Goal: Communication & Community: Answer question/provide support

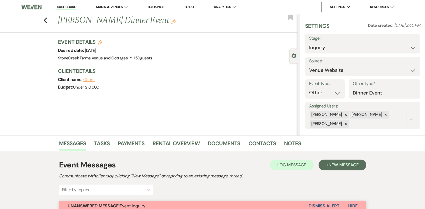
select select "5"
select select "13"
click at [70, 141] on link "Messages" at bounding box center [72, 145] width 27 height 12
click at [47, 19] on use "button" at bounding box center [45, 21] width 4 height 6
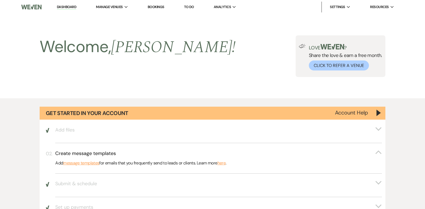
scroll to position [399, 0]
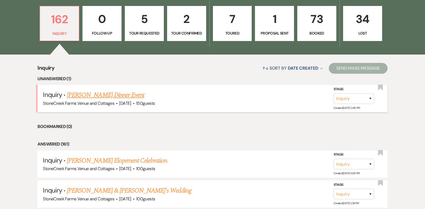
click at [99, 95] on link "[PERSON_NAME] Dinner Event" at bounding box center [105, 95] width 77 height 10
select select "5"
select select "13"
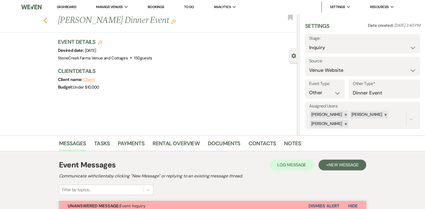
click at [46, 20] on use "button" at bounding box center [45, 21] width 4 height 6
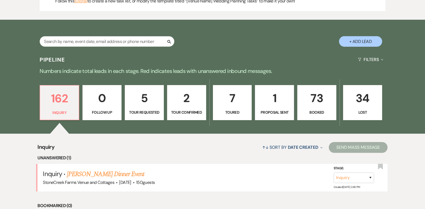
scroll to position [316, 0]
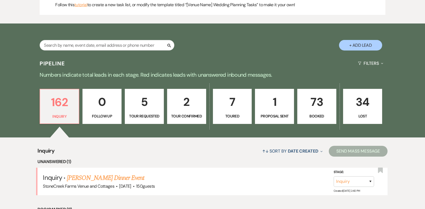
click at [349, 44] on button "+ Add Lead" at bounding box center [360, 45] width 43 height 11
select select "796"
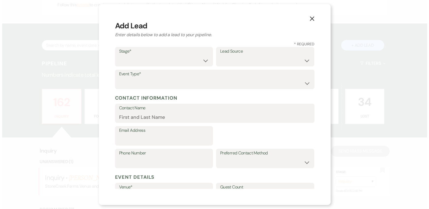
scroll to position [316, 0]
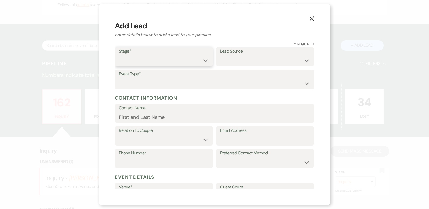
click at [203, 61] on select "Inquiry Follow Up Tour Requested Tour Confirmed Toured Proposal Sent Booked Lost" at bounding box center [164, 60] width 90 height 11
select select "6"
click at [119, 55] on select "Inquiry Follow Up Tour Requested Tour Confirmed Toured Proposal Sent Booked Lost" at bounding box center [164, 60] width 90 height 11
click at [239, 61] on select "Weven Venue Website Instagram Facebook Pinterest Google The Knot Wedding Wire H…" at bounding box center [265, 60] width 90 height 11
select select "14"
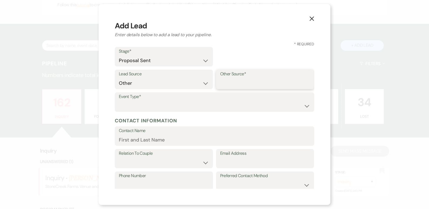
click at [251, 80] on input "Other Source*" at bounding box center [265, 83] width 90 height 11
type input "repeat customer"
click at [303, 106] on select "Wedding Anniversary Party Baby Shower Bachelorette / Bachelor Party Birthday Pa…" at bounding box center [214, 105] width 191 height 11
select select "9"
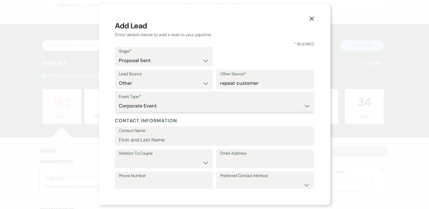
click at [119, 100] on select "Wedding Anniversary Party Baby Shower Bachelorette / Bachelor Party Birthday Pa…" at bounding box center [214, 105] width 191 height 11
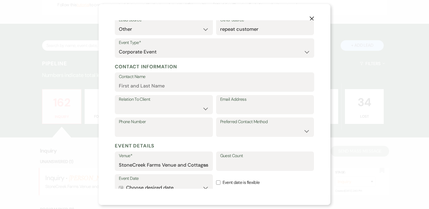
scroll to position [65, 0]
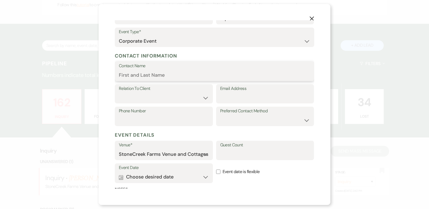
click at [122, 73] on input "Contact Name" at bounding box center [214, 75] width 191 height 11
type input "[PERSON_NAME], The Shakery Eats & Treats"
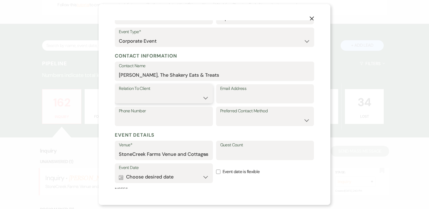
click at [201, 99] on select "Client Event Planner Parent of Client Family Member Friend Other" at bounding box center [164, 97] width 90 height 11
select select "1"
click at [119, 92] on select "Client Event Planner Parent of Client Family Member Friend Other" at bounding box center [164, 97] width 90 height 11
click at [252, 93] on input "Email Address" at bounding box center [265, 97] width 90 height 11
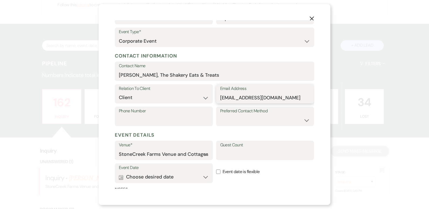
type input "[EMAIL_ADDRESS][DOMAIN_NAME]"
type input "[PHONE_NUMBER]"
select select "email"
type input "60"
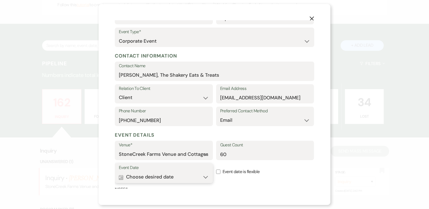
click at [201, 175] on button "Calendar Choose desired date Expand" at bounding box center [164, 176] width 90 height 11
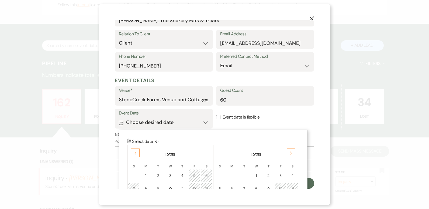
click at [134, 151] on icon "Previous" at bounding box center [135, 152] width 3 height 3
click at [133, 152] on div "Previous" at bounding box center [135, 152] width 9 height 9
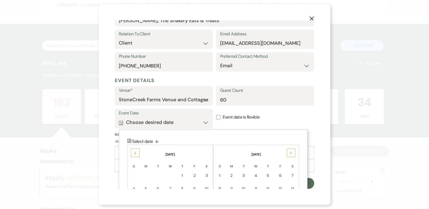
click at [133, 152] on div "Previous" at bounding box center [135, 152] width 9 height 9
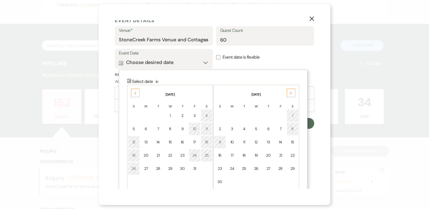
scroll to position [184, 0]
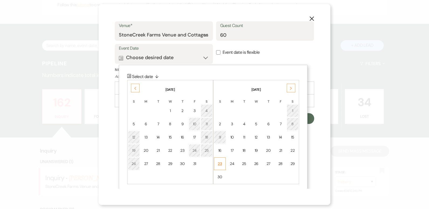
click at [221, 163] on div "23" at bounding box center [219, 164] width 5 height 6
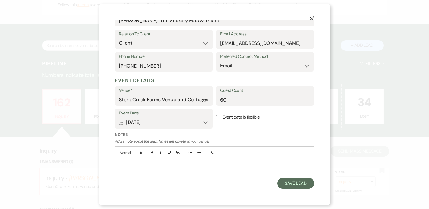
scroll to position [119, 0]
click at [231, 165] on p at bounding box center [214, 165] width 191 height 6
click at [300, 184] on button "Save Lead" at bounding box center [295, 183] width 37 height 11
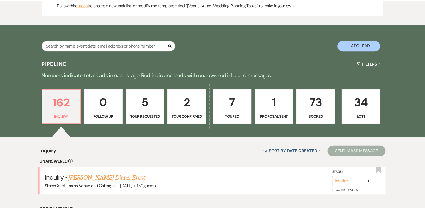
scroll to position [316, 0]
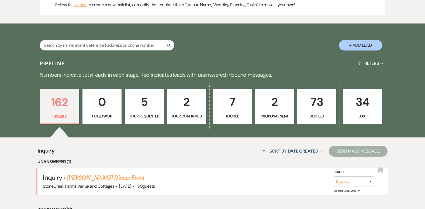
click at [277, 100] on p "2" at bounding box center [274, 102] width 32 height 18
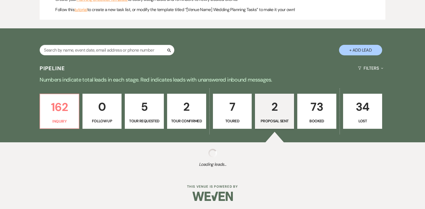
select select "6"
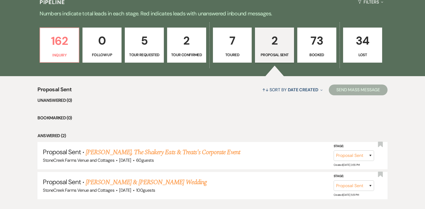
scroll to position [395, 0]
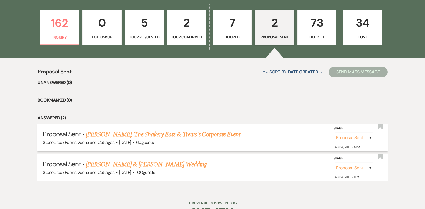
click at [191, 133] on link "[PERSON_NAME], The Shakery Eats & Treats's Corporate Event" at bounding box center [163, 134] width 154 height 10
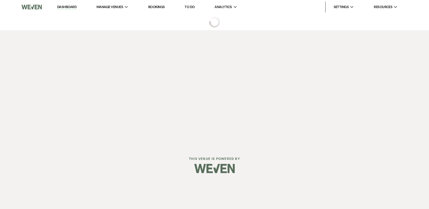
select select "6"
select select "14"
select select "9"
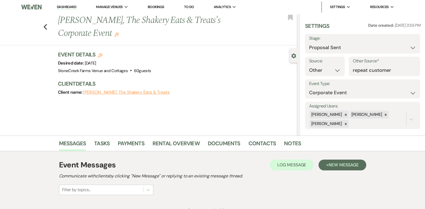
click at [50, 27] on div "Previous [PERSON_NAME], The Shakery Eats & [PERSON_NAME]'s Corporate Event Edit…" at bounding box center [147, 29] width 300 height 31
click at [47, 27] on icon "Previous" at bounding box center [45, 27] width 4 height 6
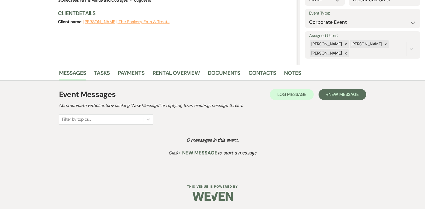
select select "6"
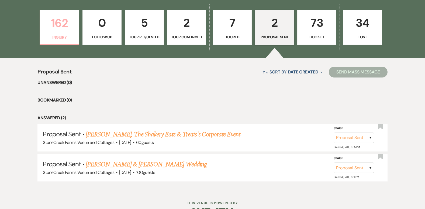
click at [57, 22] on p "162" at bounding box center [59, 23] width 32 height 18
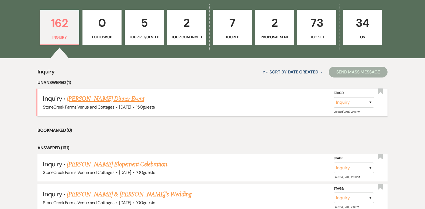
click at [110, 98] on link "[PERSON_NAME] Dinner Event" at bounding box center [105, 99] width 77 height 10
select select "5"
select select "13"
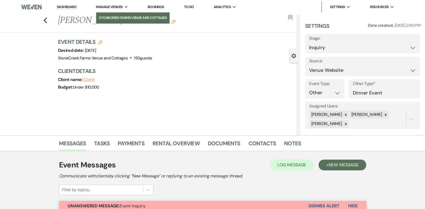
click at [115, 17] on li "StoneCreek Farms Venue and Cottages" at bounding box center [133, 17] width 68 height 5
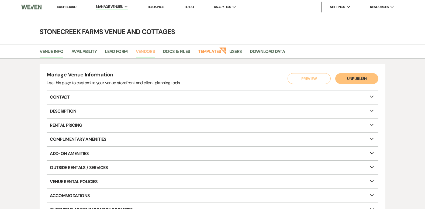
click at [146, 54] on link "Vendors" at bounding box center [145, 53] width 19 height 10
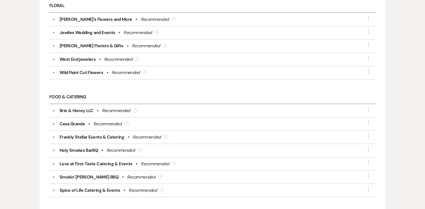
scroll to position [841, 0]
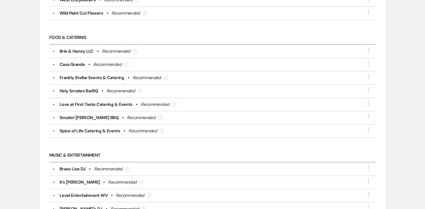
click at [72, 105] on div "Love at First Taste Catering & Events" at bounding box center [96, 104] width 73 height 6
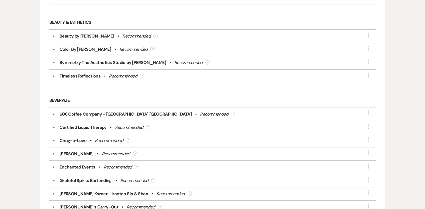
scroll to position [0, 0]
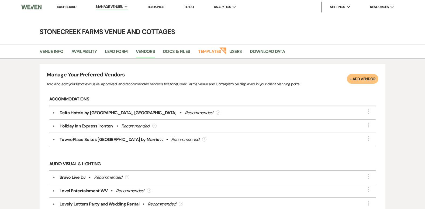
click at [60, 5] on link "Dashboard" at bounding box center [66, 7] width 19 height 5
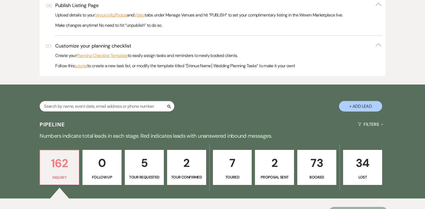
scroll to position [302, 0]
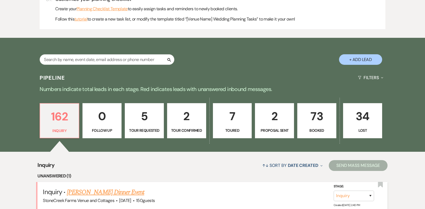
click at [101, 192] on link "[PERSON_NAME] Dinner Event" at bounding box center [105, 192] width 77 height 10
select select "5"
select select "13"
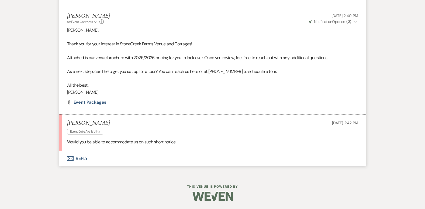
scroll to position [327, 0]
click at [85, 161] on button "Envelope Reply" at bounding box center [212, 158] width 307 height 15
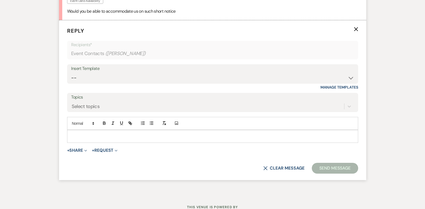
scroll to position [460, 0]
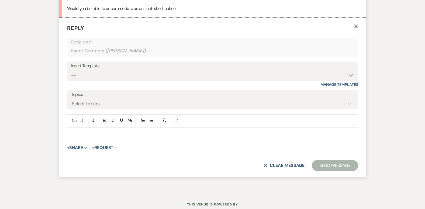
click at [76, 136] on p at bounding box center [212, 133] width 282 height 6
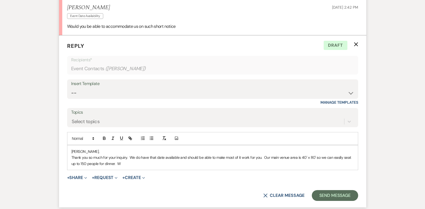
scroll to position [442, 0]
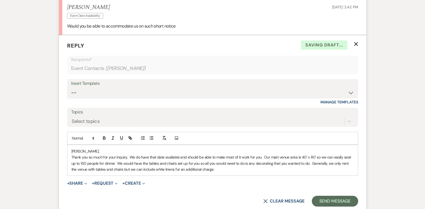
click at [213, 172] on p "Thank you so much for your inquiry. We do have that date available and should b…" at bounding box center [212, 163] width 282 height 18
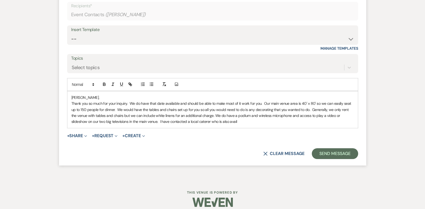
scroll to position [496, 0]
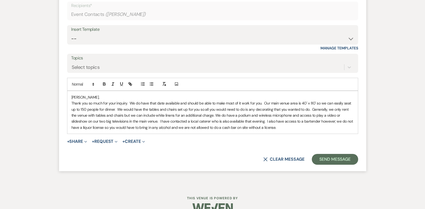
click at [262, 130] on p "Thank you so much for your inquiry. We do have that date available and should b…" at bounding box center [212, 115] width 282 height 30
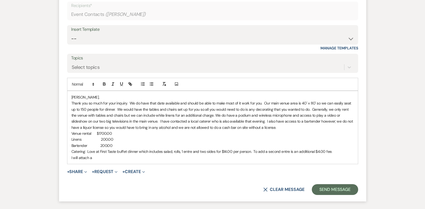
click at [130, 148] on p "Bartender 200.00" at bounding box center [212, 145] width 282 height 6
click at [111, 148] on p "Bartender 200.00 Required with alcohol on site" at bounding box center [212, 145] width 282 height 6
click at [112, 148] on p "Bartender 200.00 Required with alcohol on site" at bounding box center [212, 145] width 282 height 6
click at [160, 148] on p "Bartender 200.00 (Required with alcohol on site" at bounding box center [212, 145] width 282 height 6
click at [106, 160] on p "I will attach a" at bounding box center [212, 157] width 282 height 6
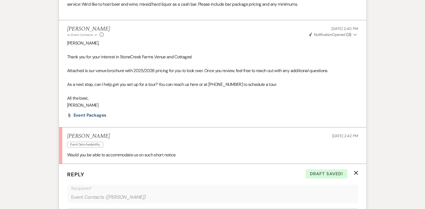
scroll to position [0, 0]
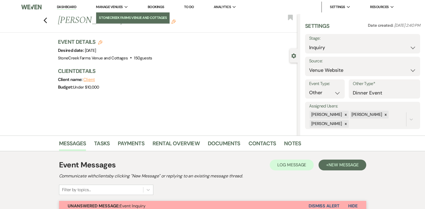
click at [115, 16] on li "StoneCreek Farms Venue and Cottages" at bounding box center [133, 17] width 68 height 5
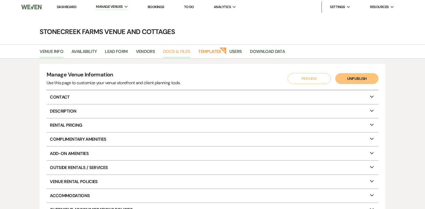
click at [176, 50] on link "Docs & Files" at bounding box center [176, 53] width 27 height 10
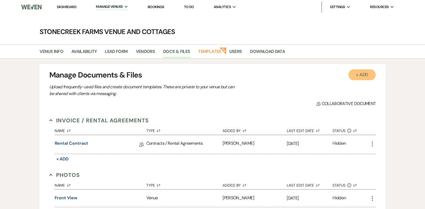
click at [362, 78] on button "+ Add" at bounding box center [361, 74] width 27 height 11
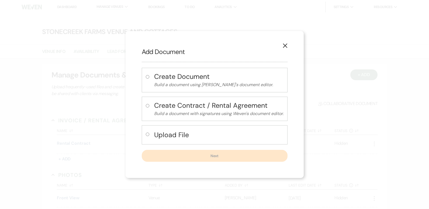
click at [161, 136] on h4 "Upload File" at bounding box center [218, 134] width 129 height 9
radio input "true"
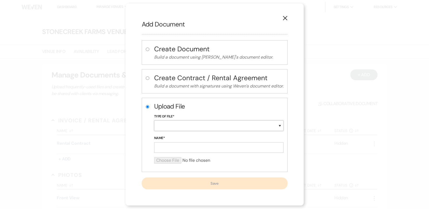
click at [280, 127] on select "Special Event Insurance Vendor Certificate of Insurance Contracts / Rental Agre…" at bounding box center [218, 125] width 129 height 11
click at [154, 120] on select "Special Event Insurance Vendor Certificate of Insurance Contracts / Rental Agre…" at bounding box center [218, 125] width 129 height 11
click at [200, 147] on input "Name*" at bounding box center [218, 147] width 129 height 11
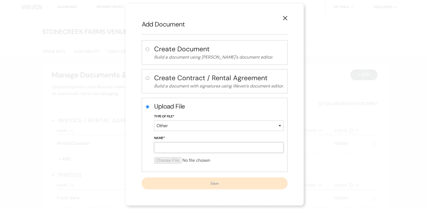
click at [267, 148] on input "Name*" at bounding box center [218, 147] width 129 height 11
click at [333, 134] on div "X Add Document Create Document Build a document using Weven's document editor. …" at bounding box center [214, 104] width 429 height 209
click at [166, 146] on input "Name*" at bounding box center [218, 147] width 129 height 11
click at [157, 144] on input "Name*" at bounding box center [218, 147] width 129 height 11
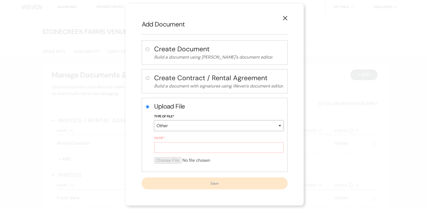
click at [279, 124] on select "Special Event Insurance Vendor Certificate of Insurance Contracts / Rental Agre…" at bounding box center [218, 125] width 129 height 11
select select "51"
click at [154, 120] on select "Special Event Insurance Vendor Certificate of Insurance Contracts / Rental Agre…" at bounding box center [218, 125] width 129 height 11
click at [167, 165] on div at bounding box center [218, 162] width 129 height 11
click at [153, 23] on h2 "Add Document" at bounding box center [215, 24] width 146 height 9
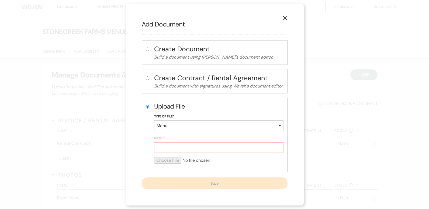
click at [285, 21] on button "X" at bounding box center [285, 17] width 8 height 9
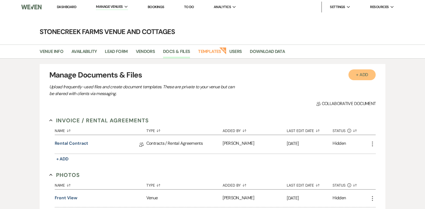
click at [362, 74] on button "+ Add" at bounding box center [361, 74] width 27 height 11
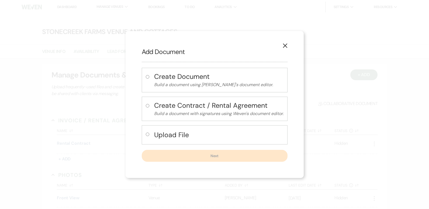
click at [146, 132] on input "radio" at bounding box center [148, 134] width 4 height 4
radio input "true"
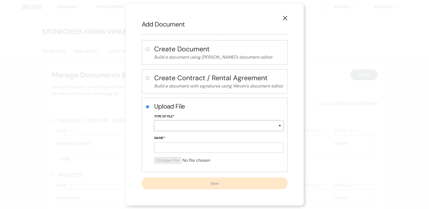
click at [188, 127] on select "Special Event Insurance Vendor Certificate of Insurance Contracts / Rental Agre…" at bounding box center [218, 125] width 129 height 11
select select "66"
click at [154, 120] on select "Special Event Insurance Vendor Certificate of Insurance Contracts / Rental Agre…" at bounding box center [218, 125] width 129 height 11
click at [169, 146] on input "Name*" at bounding box center [218, 147] width 129 height 11
click at [164, 149] on input "Name*" at bounding box center [218, 147] width 129 height 11
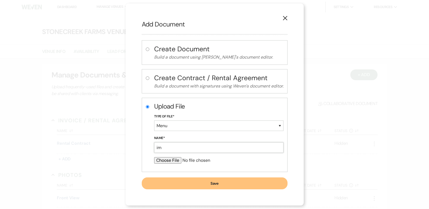
type input "i"
type input "lo"
click at [159, 158] on input "file" at bounding box center [218, 160] width 129 height 6
type input "C:\fakepath\Love at firat taste menu.png"
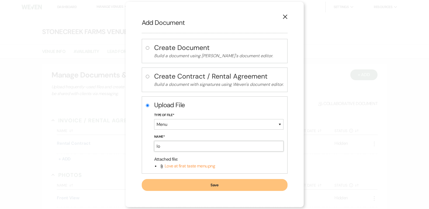
click at [161, 148] on input "lo" at bounding box center [218, 146] width 129 height 11
type input "l"
type input "Love at First Taste Menue"
click at [211, 183] on button "Save" at bounding box center [215, 185] width 146 height 12
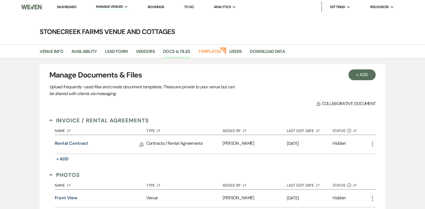
click at [63, 4] on li "Dashboard" at bounding box center [66, 7] width 25 height 11
click at [63, 7] on link "Dashboard" at bounding box center [66, 7] width 19 height 5
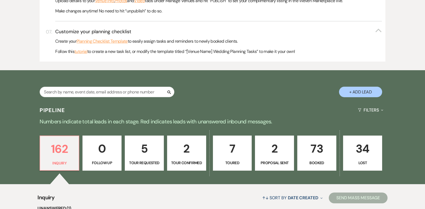
scroll to position [291, 0]
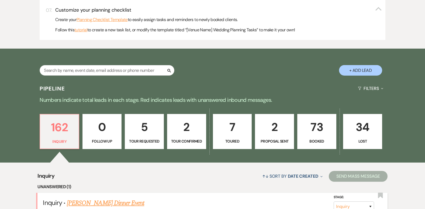
click at [98, 201] on link "[PERSON_NAME] Dinner Event" at bounding box center [105, 203] width 77 height 10
select select "5"
select select "13"
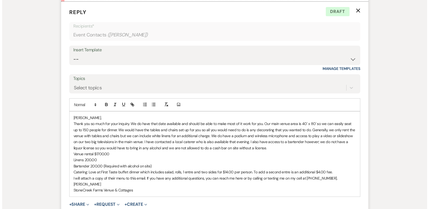
scroll to position [496, 0]
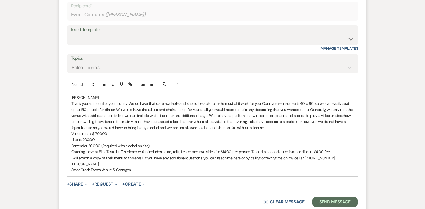
click at [75, 186] on button "+ Share Expand" at bounding box center [77, 184] width 20 height 4
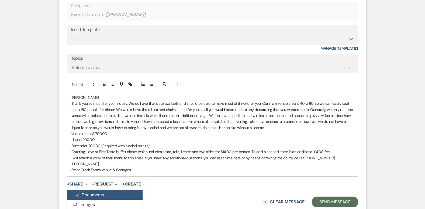
click at [86, 197] on span "Doc Upload Documents" at bounding box center [89, 195] width 31 height 6
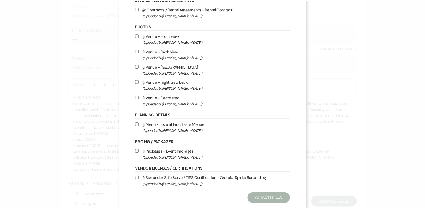
scroll to position [57, 0]
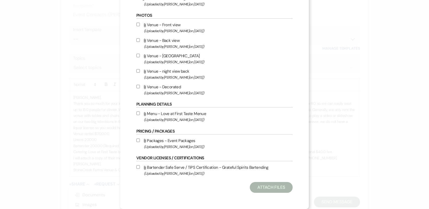
click at [136, 113] on input "Attach File Menu - Love at First Taste Menue (Uploaded by [PERSON_NAME] on [DAT…" at bounding box center [138, 113] width 4 height 4
checkbox input "true"
click at [272, 183] on button "Attach Files" at bounding box center [271, 187] width 43 height 11
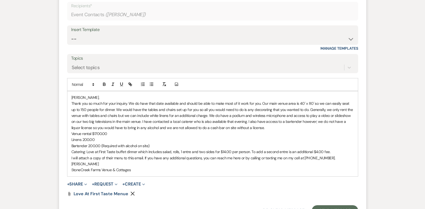
click at [329, 154] on p "Catering: Love at First Taste buffet dinner which includes salad, rolls, 1 entr…" at bounding box center [212, 151] width 282 height 6
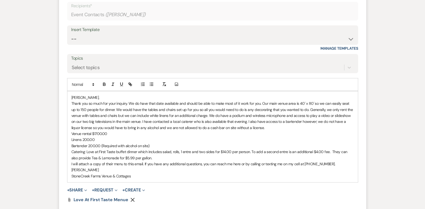
click at [236, 109] on p "Thank you so much for your inquiry. We do have that date available and should b…" at bounding box center [212, 115] width 282 height 30
click at [238, 130] on p "Thank you so much for your inquiry. We do have that date available and should b…" at bounding box center [212, 115] width 282 height 30
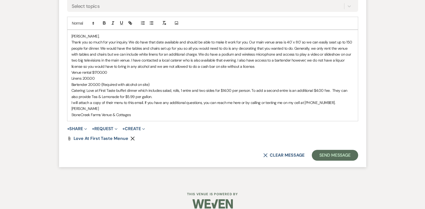
scroll to position [571, 0]
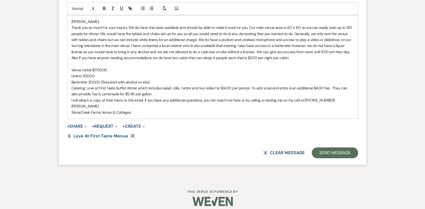
click at [171, 61] on p "Thank you so much for your inquiry. We do have that date available and should b…" at bounding box center [212, 43] width 282 height 36
click at [345, 158] on button "Send Message" at bounding box center [335, 152] width 46 height 11
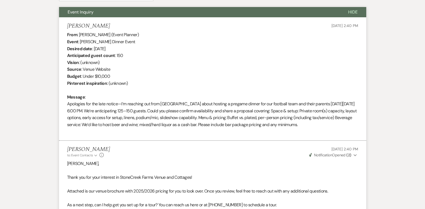
scroll to position [11, 0]
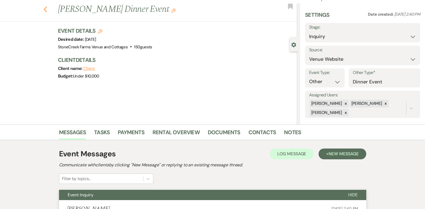
click at [47, 9] on icon "Previous" at bounding box center [45, 9] width 4 height 6
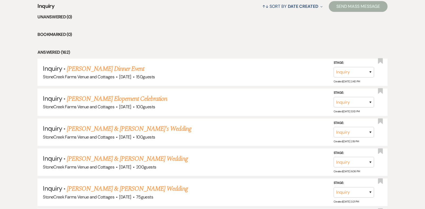
scroll to position [467, 0]
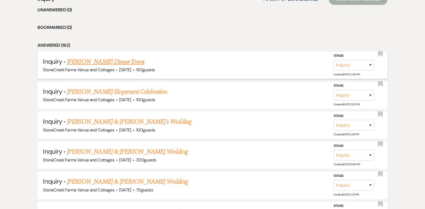
click at [101, 60] on link "[PERSON_NAME] Dinner Event" at bounding box center [105, 62] width 77 height 10
select select "5"
select select "13"
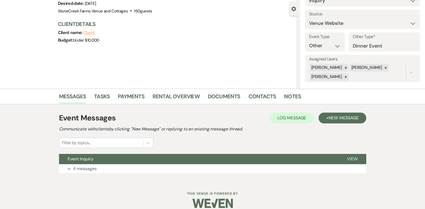
scroll to position [54, 0]
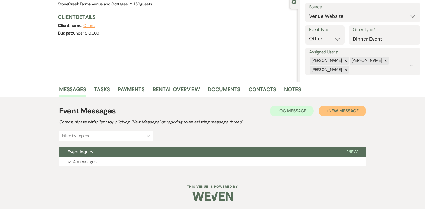
click at [341, 107] on button "+ New Message" at bounding box center [341, 110] width 47 height 11
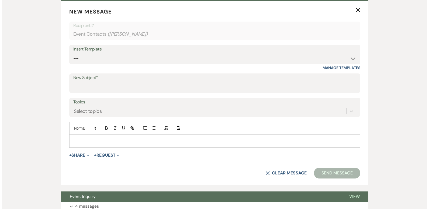
scroll to position [219, 0]
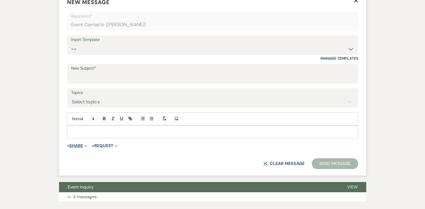
click at [76, 144] on button "+ Share Expand" at bounding box center [77, 145] width 20 height 4
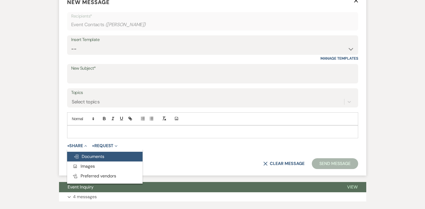
click at [88, 154] on span "Doc Upload Documents" at bounding box center [89, 156] width 31 height 6
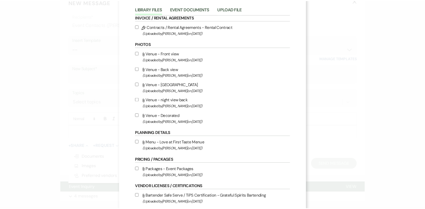
scroll to position [50, 0]
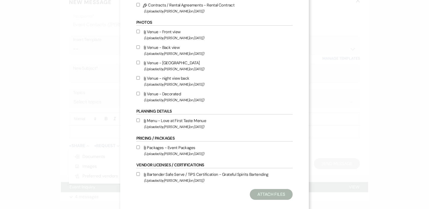
click at [136, 93] on input "Attach File Venue - Decorated (Uploaded by [PERSON_NAME] on [DATE] )" at bounding box center [138, 94] width 4 height 4
checkbox input "true"
click at [136, 48] on input "Attach File Venue - Back view (Uploaded by [PERSON_NAME] on [DATE] )" at bounding box center [138, 47] width 4 height 4
checkbox input "true"
click at [136, 29] on label "Attach File Venue - Front view (Uploaded by [PERSON_NAME] on [DATE] )" at bounding box center [214, 34] width 156 height 13
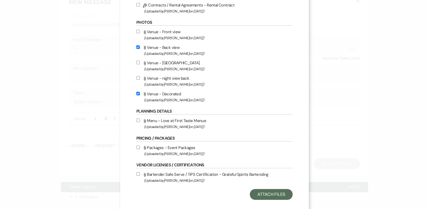
click at [136, 30] on input "Attach File Venue - Front view (Uploaded by [PERSON_NAME] on [DATE] )" at bounding box center [138, 32] width 4 height 4
checkbox input "true"
click at [272, 193] on button "Attach Files" at bounding box center [271, 194] width 43 height 11
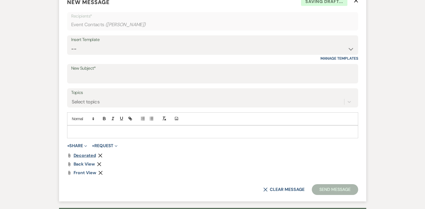
click at [80, 154] on span "Decorated" at bounding box center [85, 155] width 22 height 6
click at [407, 11] on div "Messages Tasks Payments Rental Overview Documents Contacts Notes Event Messages…" at bounding box center [212, 75] width 425 height 319
click at [355, 1] on use "button" at bounding box center [356, 0] width 4 height 4
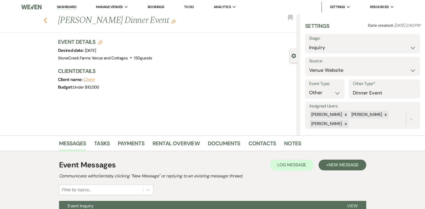
click at [46, 20] on use "button" at bounding box center [45, 21] width 4 height 6
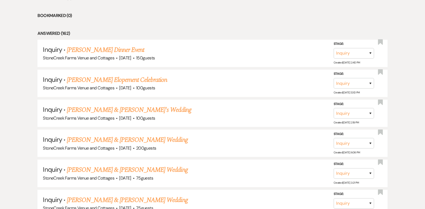
scroll to position [486, 0]
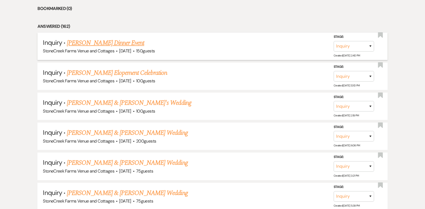
click at [92, 43] on link "[PERSON_NAME] Dinner Event" at bounding box center [105, 43] width 77 height 10
select select "5"
select select "13"
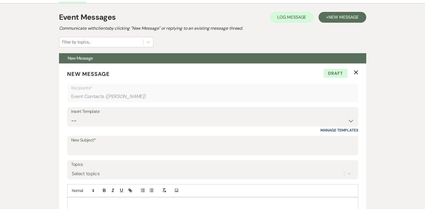
scroll to position [140, 0]
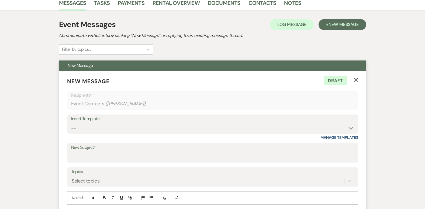
click at [356, 78] on use "button" at bounding box center [356, 79] width 4 height 4
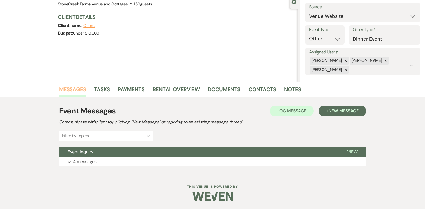
click at [74, 89] on link "Messages" at bounding box center [72, 91] width 27 height 12
click at [88, 160] on p "4 messages" at bounding box center [85, 161] width 24 height 7
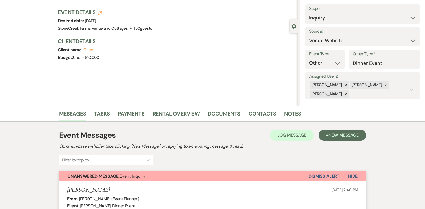
scroll to position [0, 0]
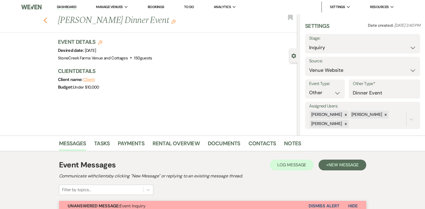
click at [47, 20] on icon "Previous" at bounding box center [45, 20] width 4 height 6
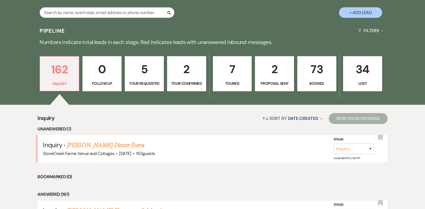
scroll to position [359, 0]
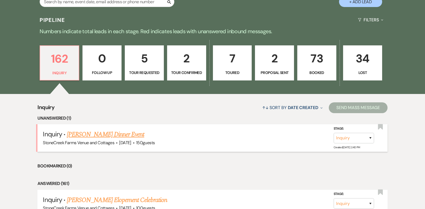
click at [108, 134] on link "[PERSON_NAME] Dinner Event" at bounding box center [105, 134] width 77 height 10
select select "5"
select select "13"
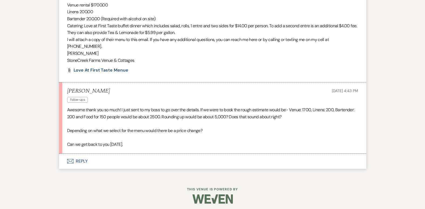
scroll to position [787, 0]
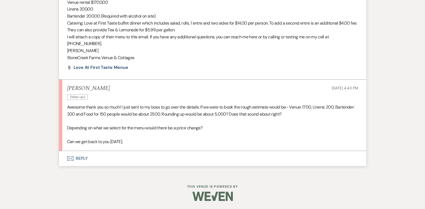
click at [72, 160] on icon "Envelope" at bounding box center [70, 158] width 6 height 4
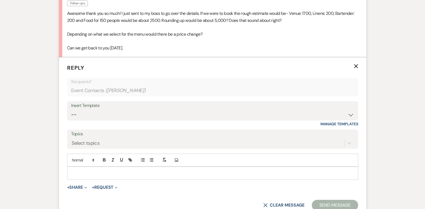
scroll to position [901, 0]
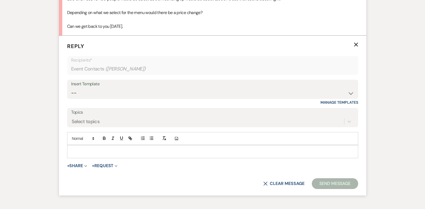
click at [71, 157] on div at bounding box center [212, 151] width 290 height 12
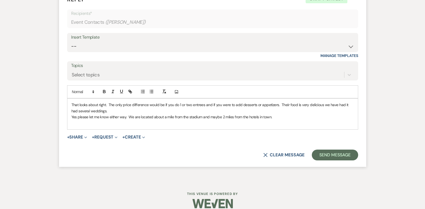
scroll to position [955, 0]
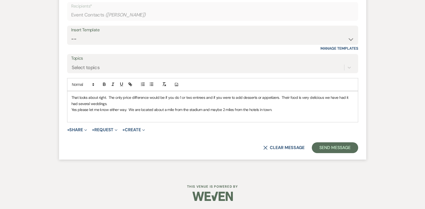
click at [280, 103] on p "That looks about right. The only price difference would be if you do 1 or two e…" at bounding box center [212, 100] width 282 height 12
click at [280, 100] on p "That looks about right. The only price difference would be if you do 1 or two e…" at bounding box center [212, 97] width 282 height 6
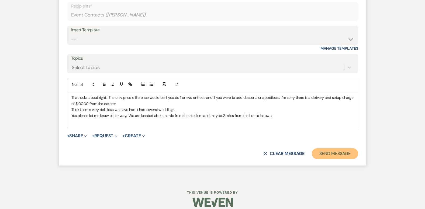
click at [335, 159] on button "Send Message" at bounding box center [335, 153] width 46 height 11
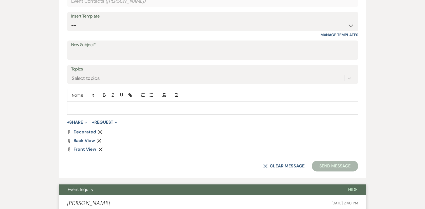
scroll to position [0, 0]
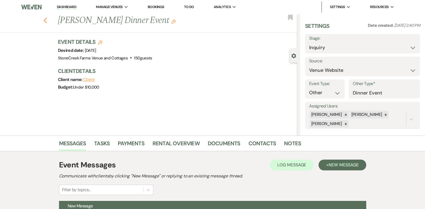
click at [47, 21] on icon "Previous" at bounding box center [45, 20] width 4 height 6
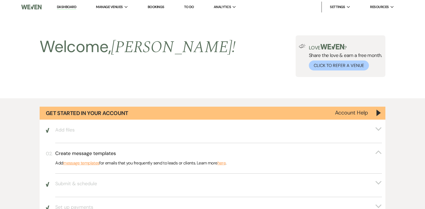
scroll to position [359, 0]
